Goal: Transaction & Acquisition: Purchase product/service

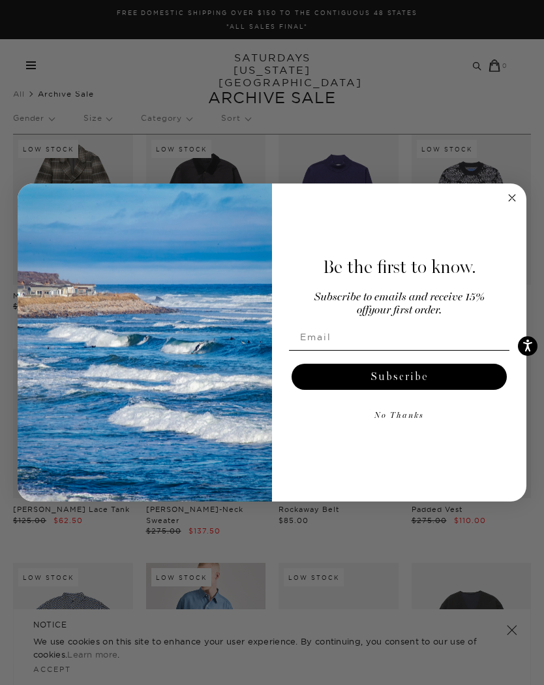
click at [511, 200] on circle "Close dialog" at bounding box center [512, 197] width 15 height 15
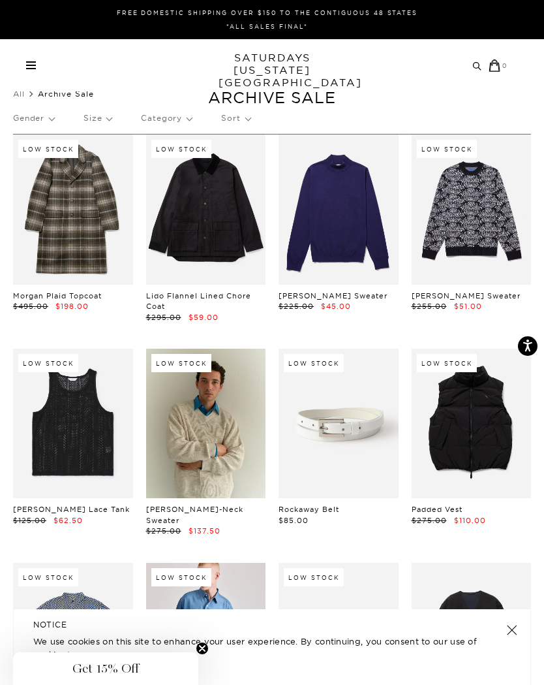
click at [2, 106] on div "All Archive Sale Clear All Filters Gender Size Category Sort" at bounding box center [272, 109] width 544 height 48
click at [37, 121] on p "Gender" at bounding box center [33, 118] width 41 height 30
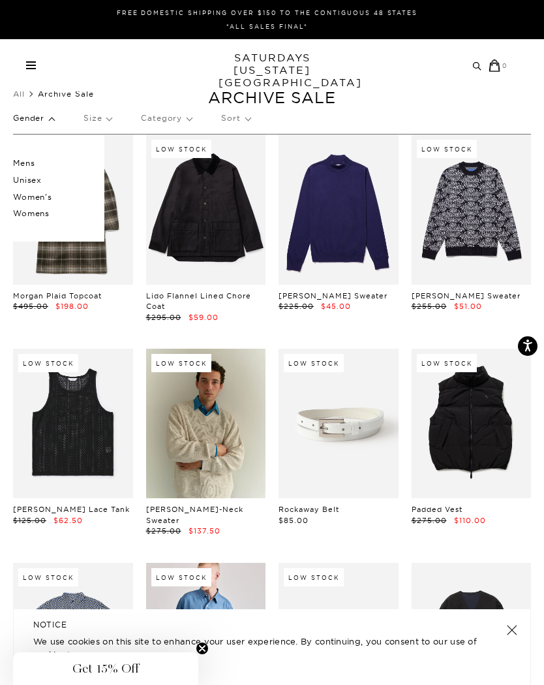
click at [26, 163] on p "Mens" at bounding box center [52, 163] width 78 height 17
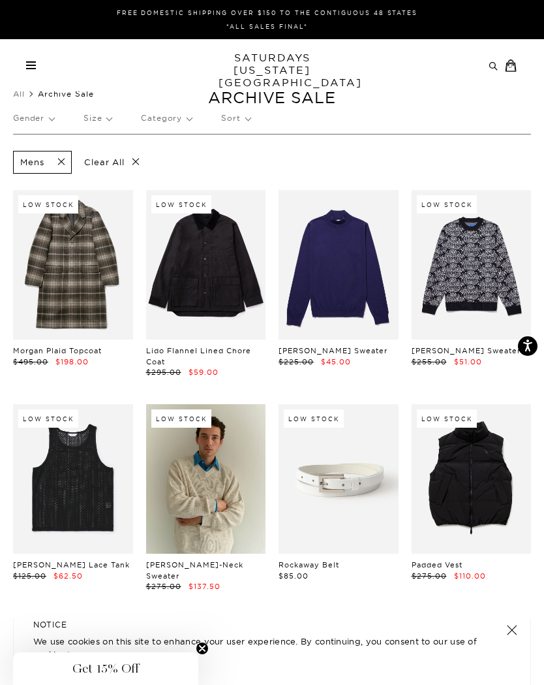
click at [158, 123] on p "Category" at bounding box center [166, 118] width 51 height 30
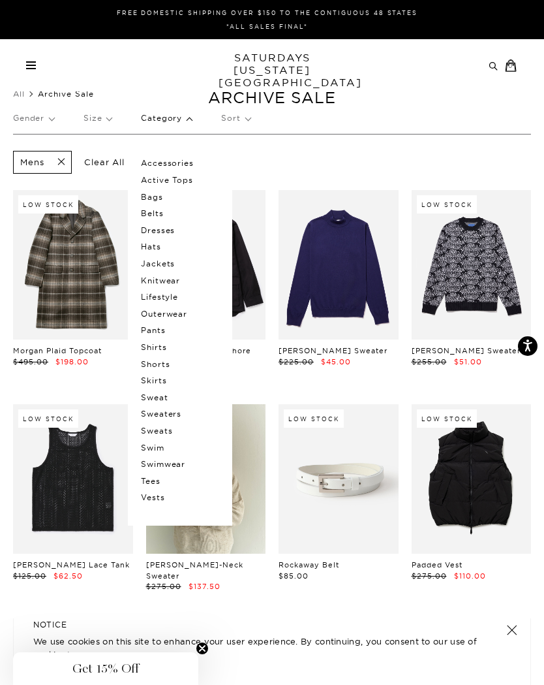
click at [158, 281] on p "Knitwear" at bounding box center [180, 280] width 78 height 17
